Goal: Navigation & Orientation: Find specific page/section

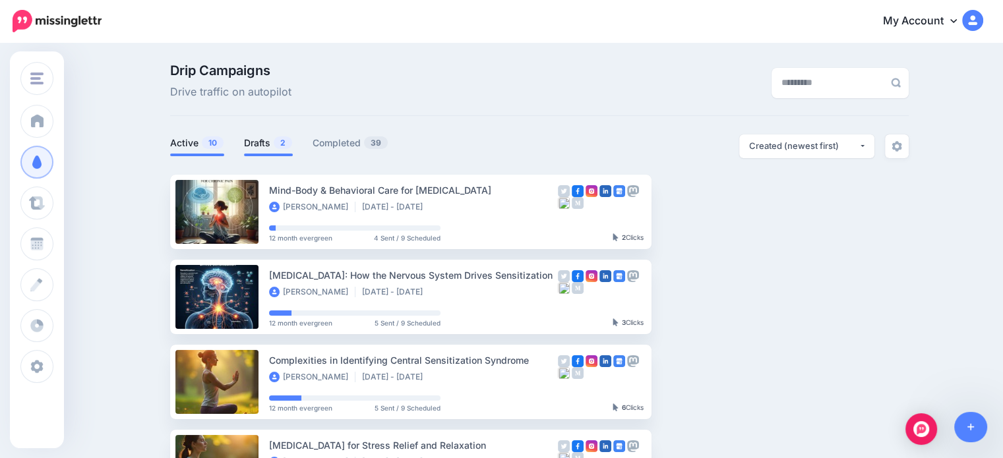
click at [261, 142] on link "Drafts 2" at bounding box center [268, 143] width 49 height 16
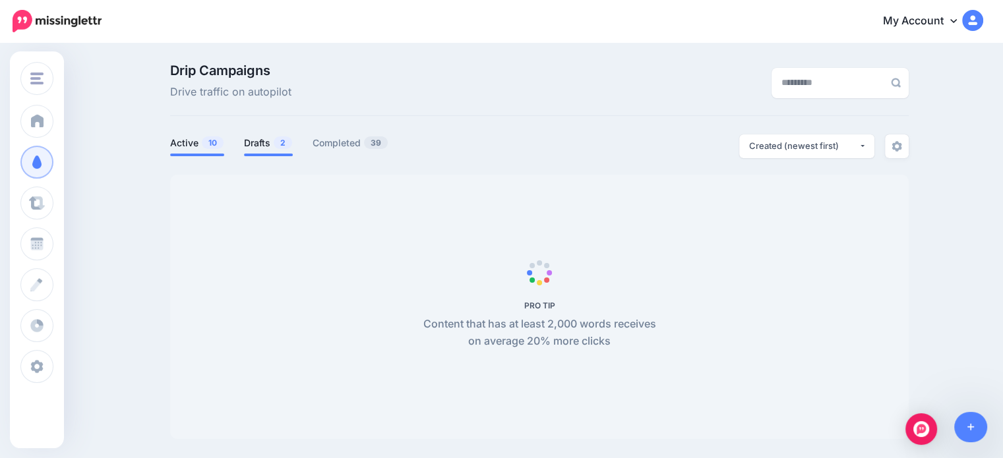
click at [208, 145] on span "10" at bounding box center [213, 142] width 22 height 13
click at [196, 144] on link "Active 10" at bounding box center [197, 143] width 54 height 16
click at [266, 144] on link "Drafts 2" at bounding box center [268, 143] width 49 height 16
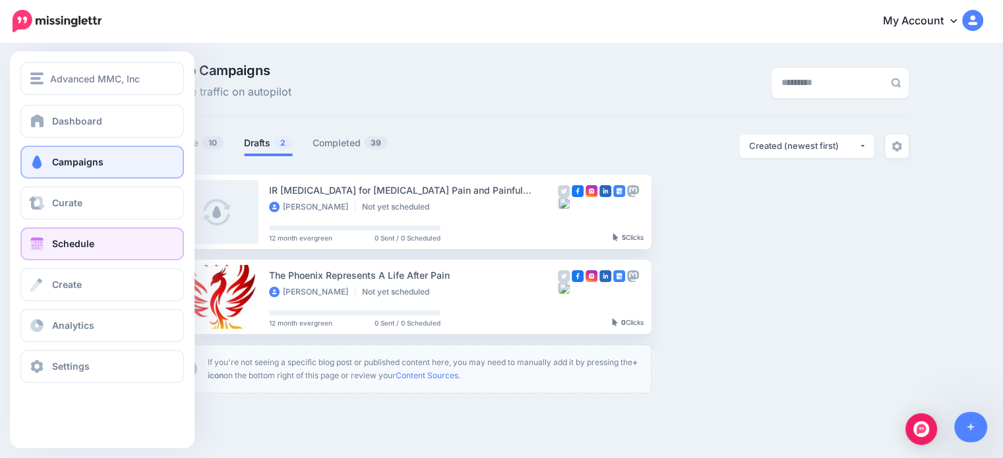
click at [45, 251] on link "Schedule" at bounding box center [102, 243] width 164 height 33
